Goal: Register for event/course

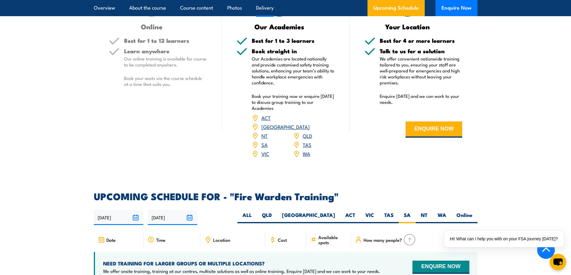
scroll to position [964, 0]
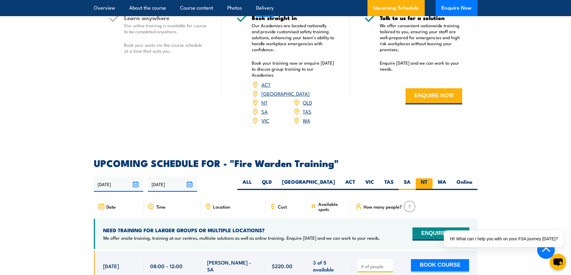
click at [423, 179] on label "NT" at bounding box center [424, 185] width 17 height 12
click at [427, 179] on input "NT" at bounding box center [429, 181] width 4 height 4
radio input "true"
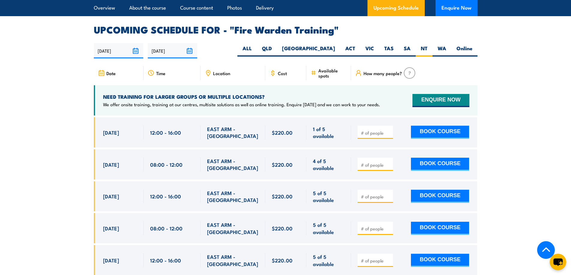
scroll to position [1108, 0]
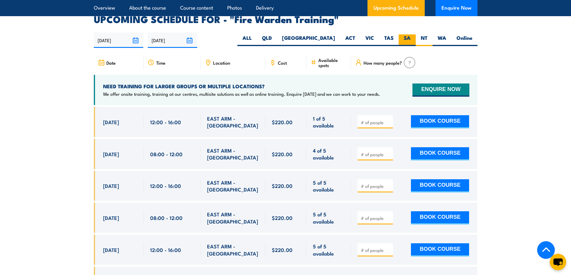
click at [409, 34] on label "SA" at bounding box center [406, 40] width 17 height 12
click at [410, 34] on input "SA" at bounding box center [412, 36] width 4 height 4
radio input "true"
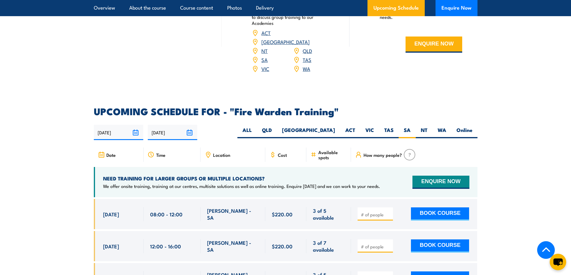
scroll to position [1019, 0]
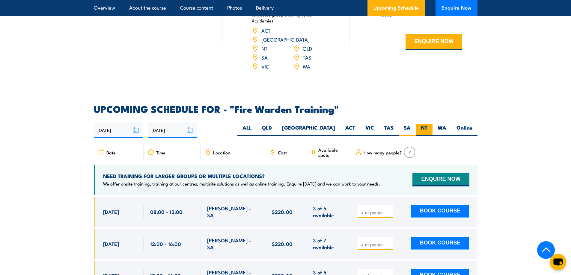
click at [421, 124] on label "NT" at bounding box center [424, 130] width 17 height 12
click at [427, 124] on input "NT" at bounding box center [429, 126] width 4 height 4
radio input "true"
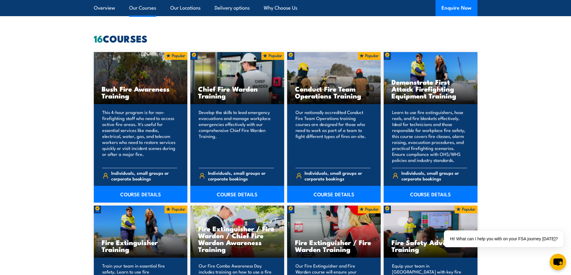
scroll to position [449, 0]
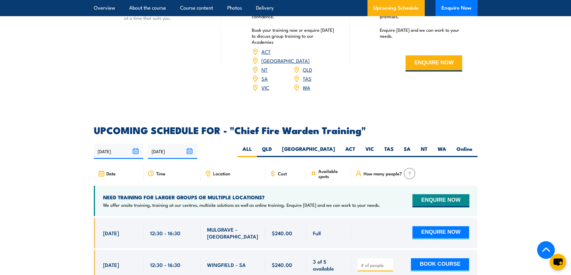
scroll to position [1019, 0]
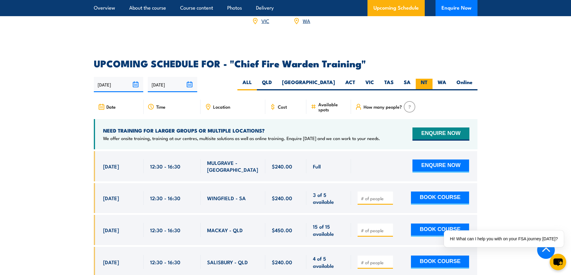
click at [422, 79] on label "NT" at bounding box center [424, 85] width 17 height 12
click at [427, 79] on input "NT" at bounding box center [429, 81] width 4 height 4
radio input "true"
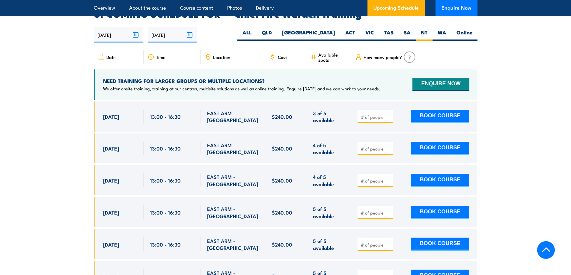
scroll to position [1069, 0]
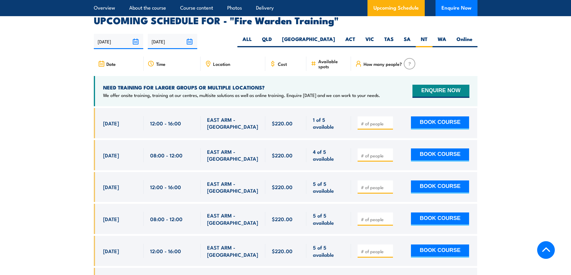
scroll to position [1114, 0]
